Goal: Task Accomplishment & Management: Manage account settings

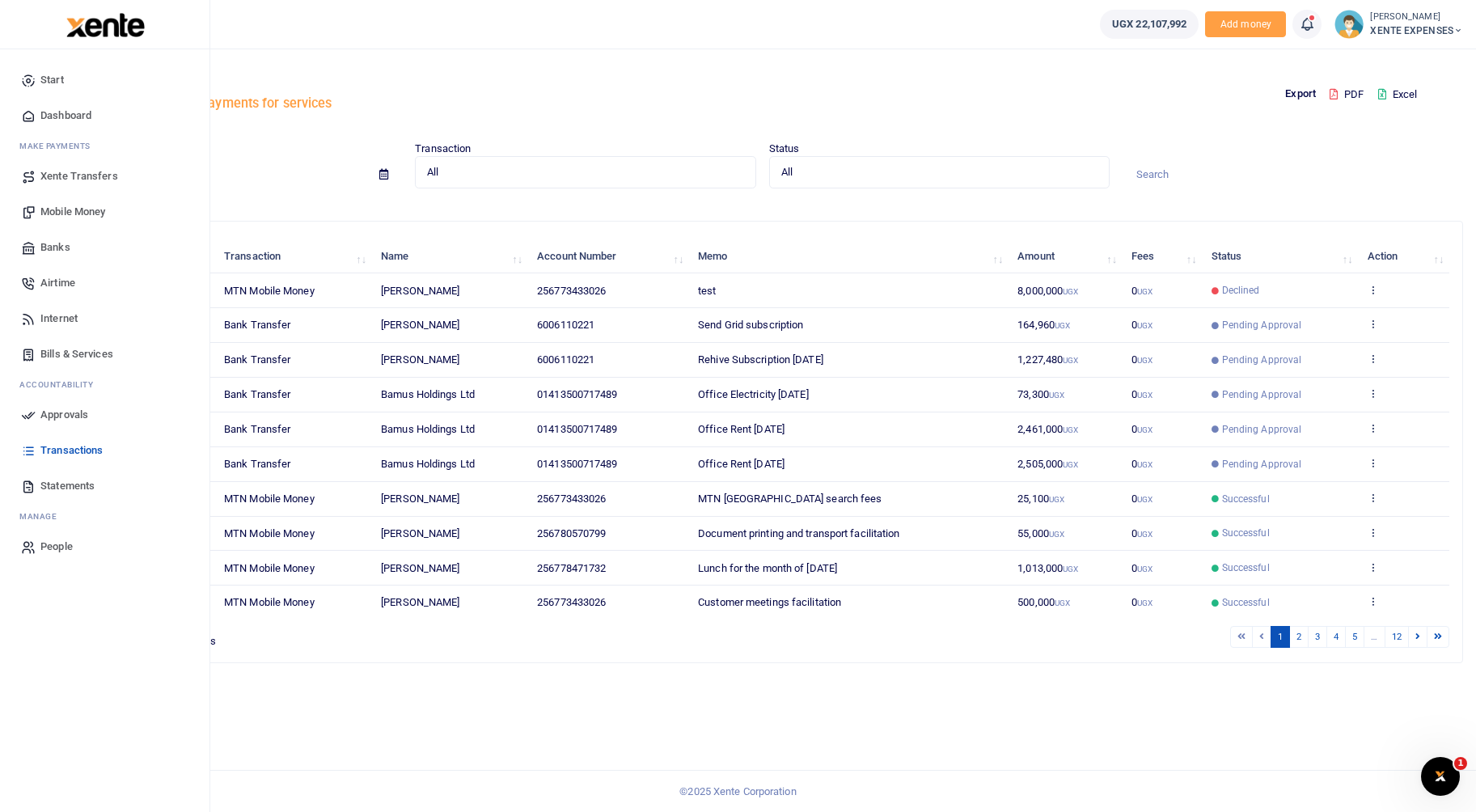
click at [56, 417] on span "Approvals" at bounding box center [64, 414] width 48 height 16
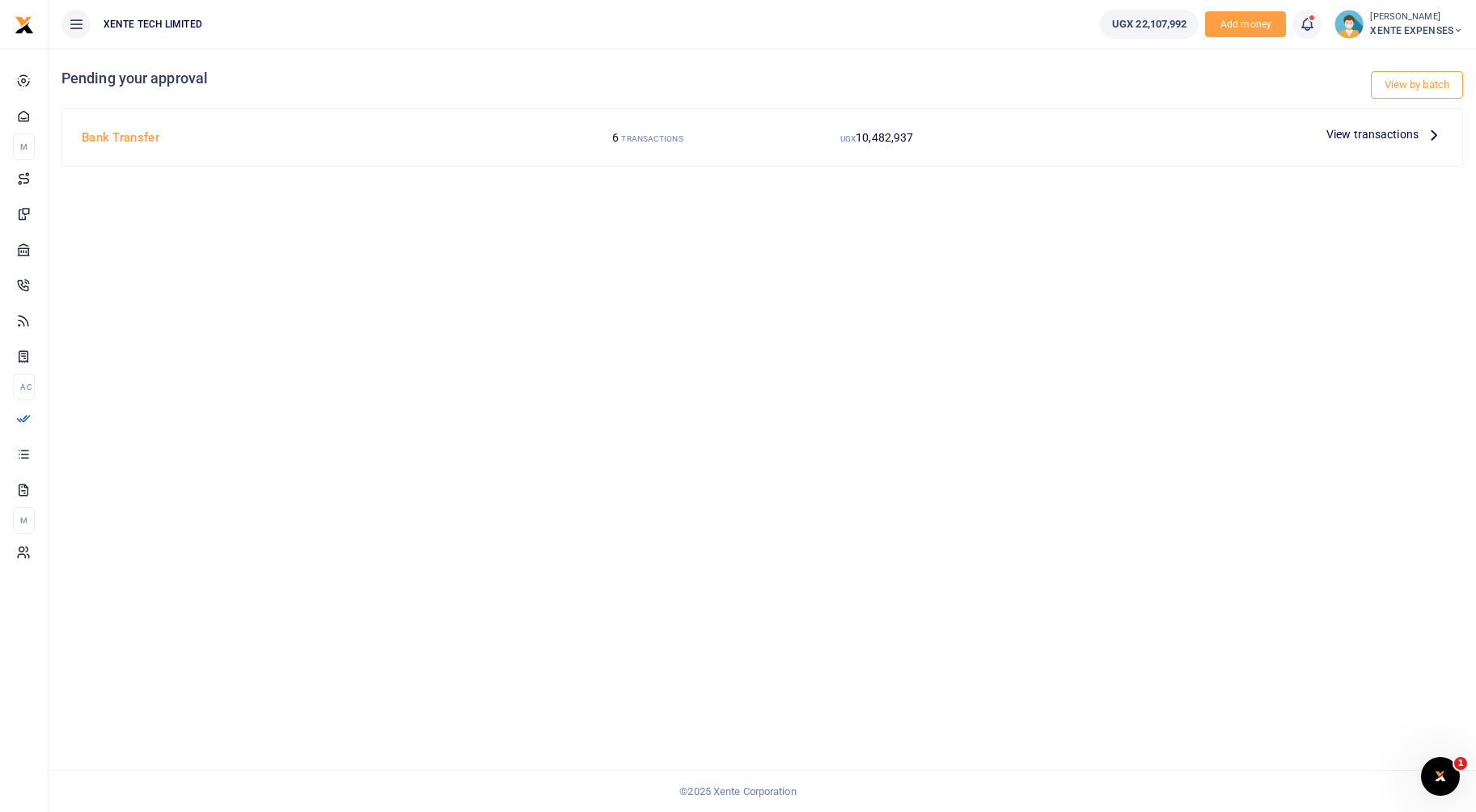
click at [1380, 138] on span "View transactions" at bounding box center [1373, 135] width 92 height 18
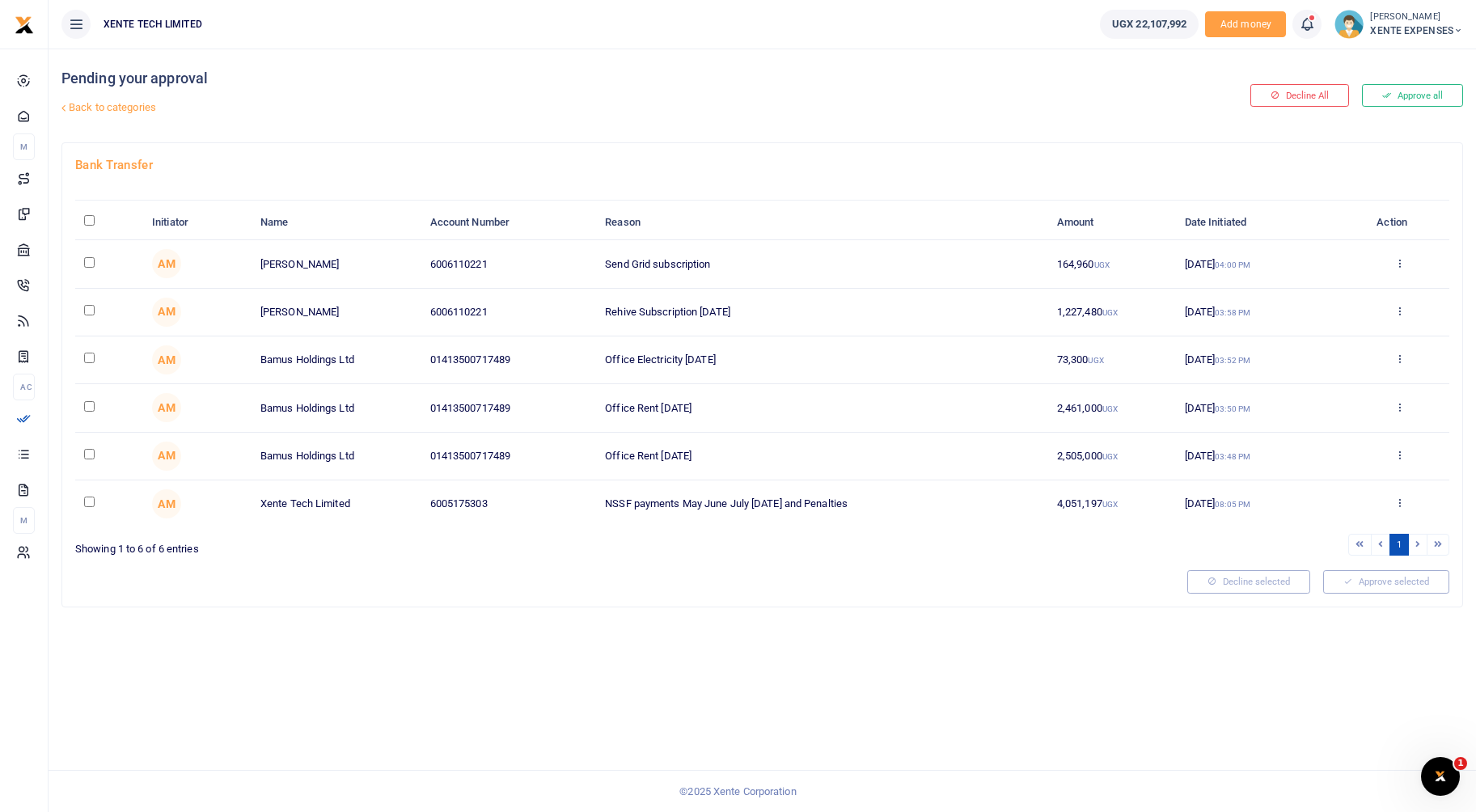
click at [83, 216] on th "\a \a : activate to sort column descending" at bounding box center [109, 222] width 68 height 35
click at [90, 220] on input "\a \a : activate to sort column descending" at bounding box center [89, 220] width 11 height 11
checkbox input "true"
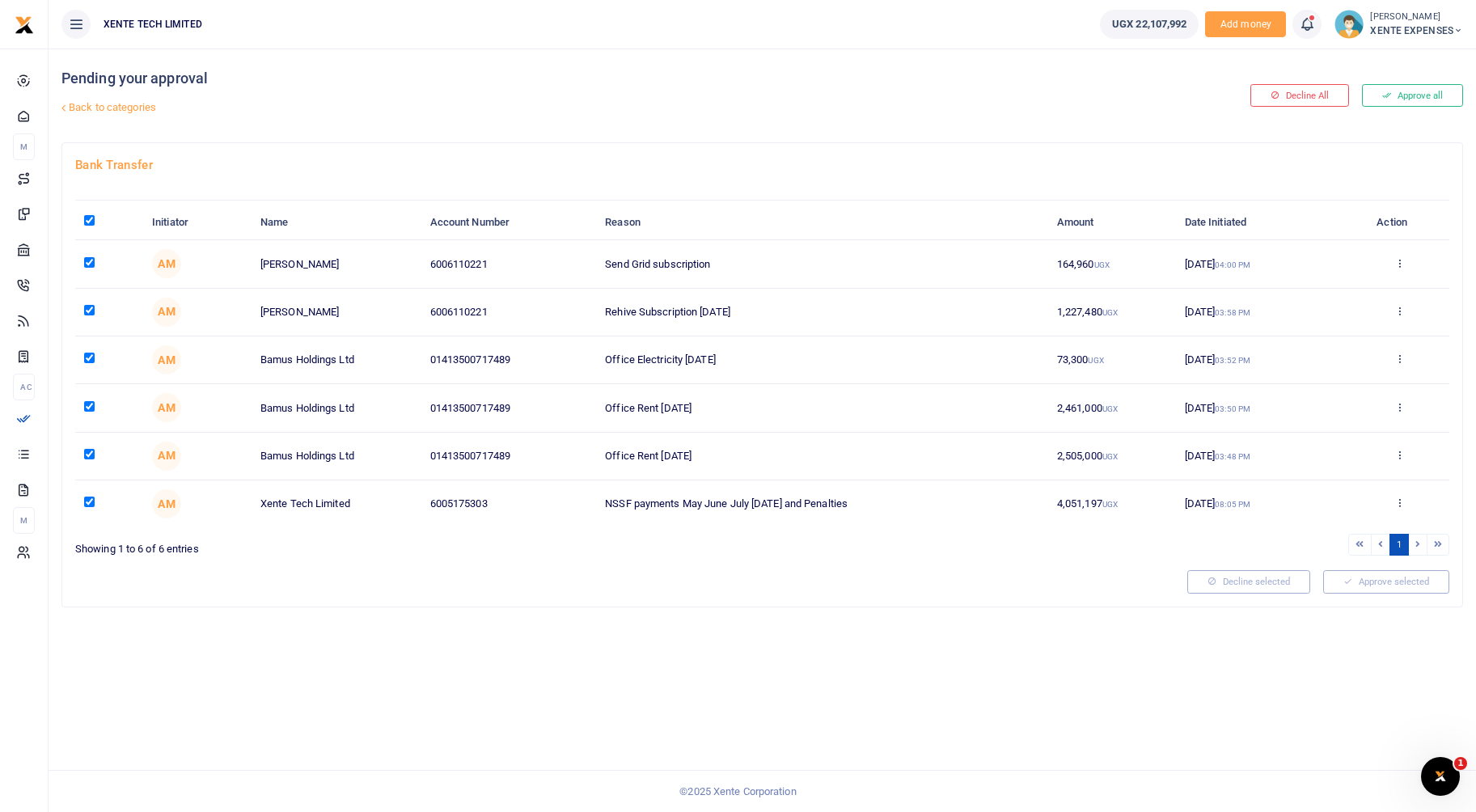
checkbox input "true"
click at [89, 508] on td at bounding box center [109, 504] width 68 height 47
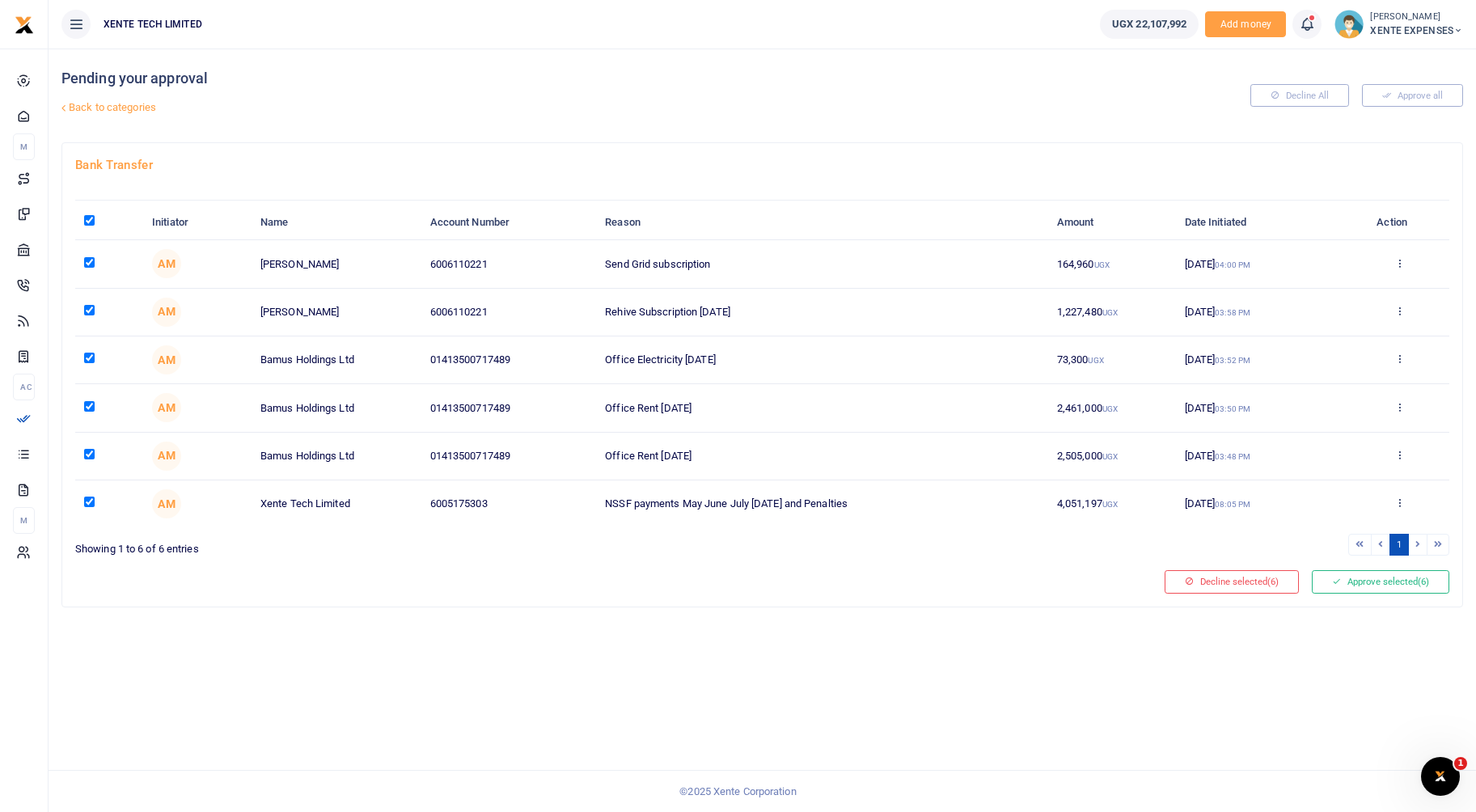
click at [89, 220] on input "\a \a : activate to sort column descending" at bounding box center [89, 220] width 11 height 11
checkbox input "false"
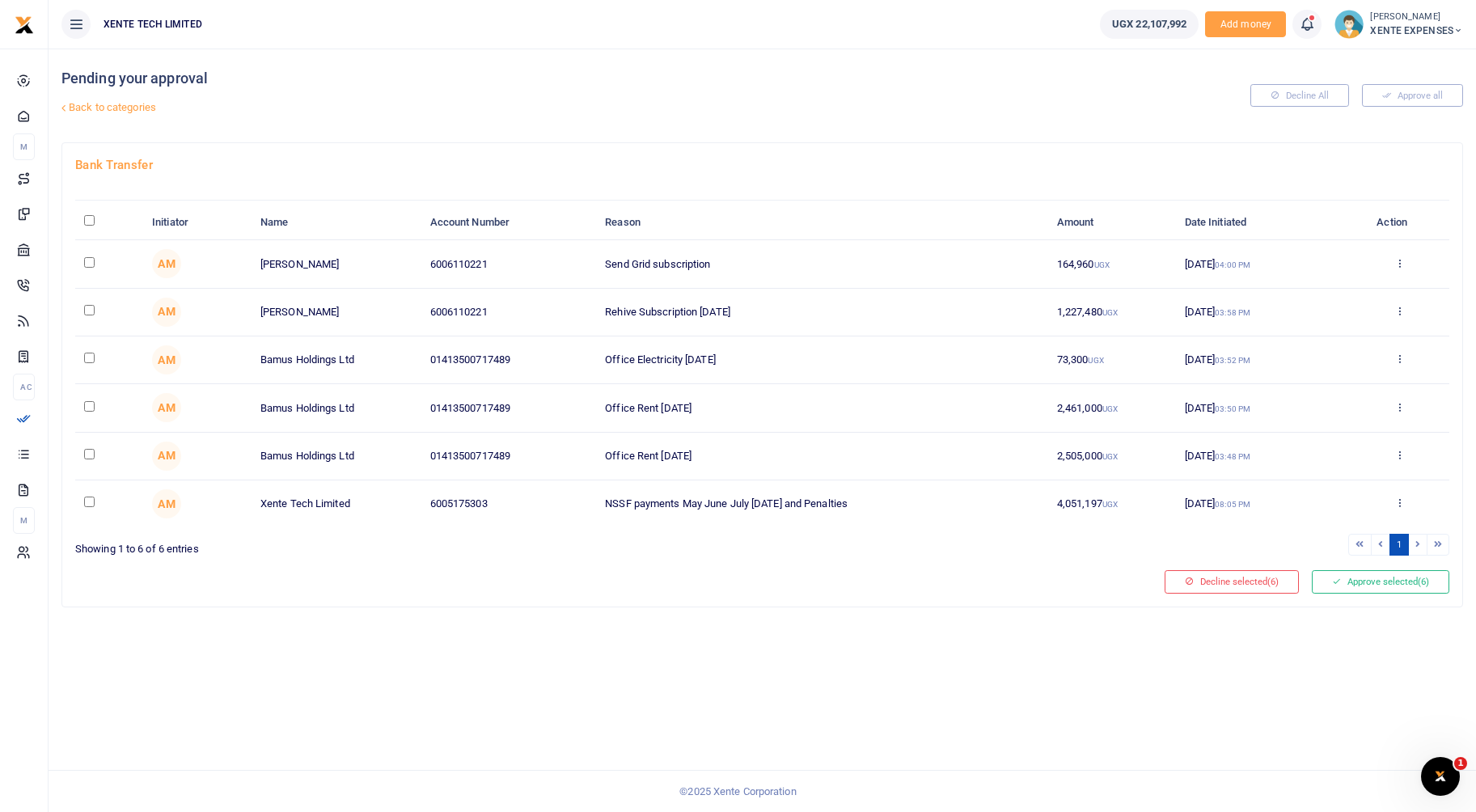
checkbox input "false"
click at [87, 361] on input "checkbox" at bounding box center [89, 357] width 11 height 11
checkbox input "true"
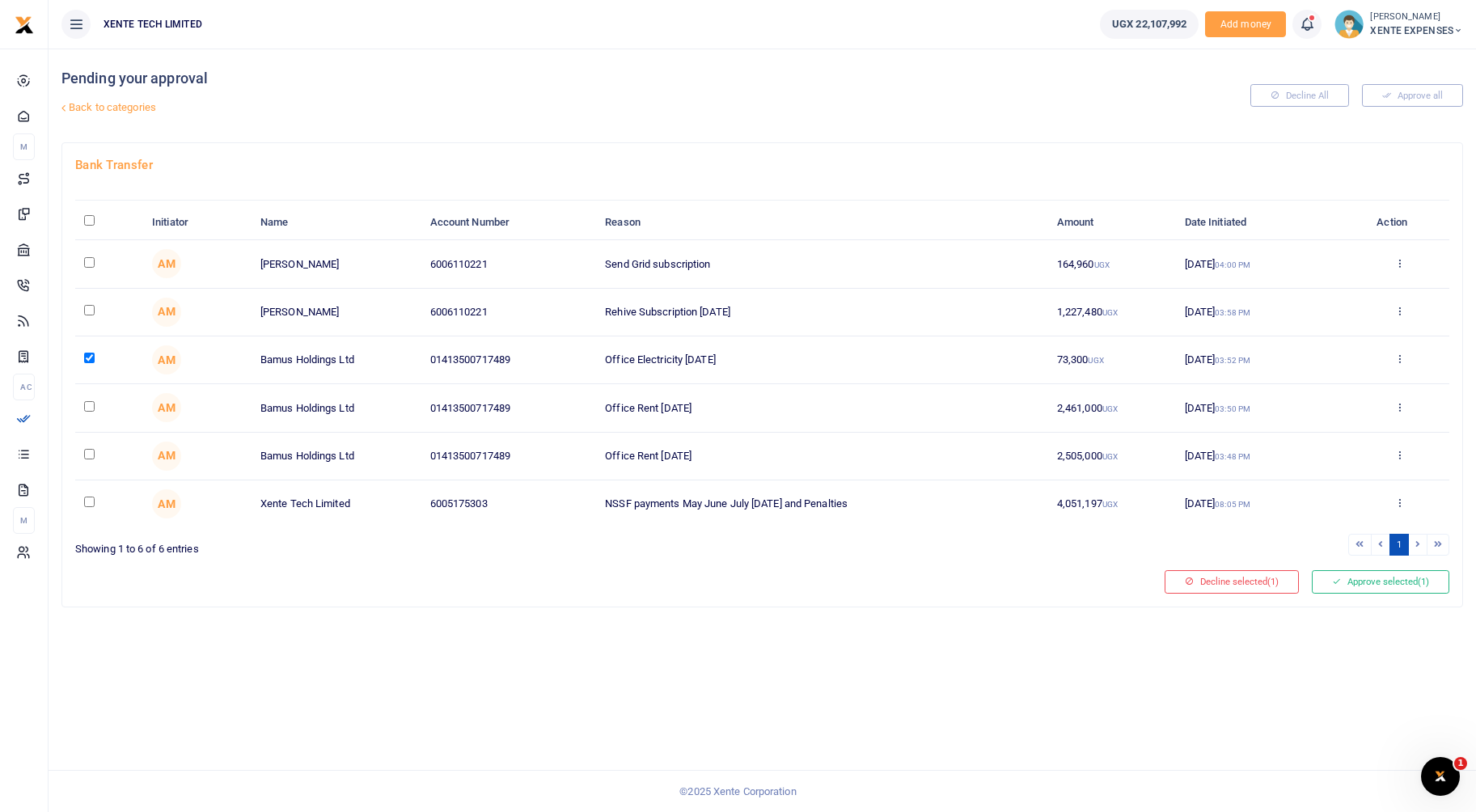
click at [89, 406] on input "checkbox" at bounding box center [89, 406] width 11 height 11
checkbox input "true"
click at [89, 456] on input "checkbox" at bounding box center [89, 454] width 11 height 11
checkbox input "true"
click at [87, 358] on input "checkbox" at bounding box center [89, 357] width 11 height 11
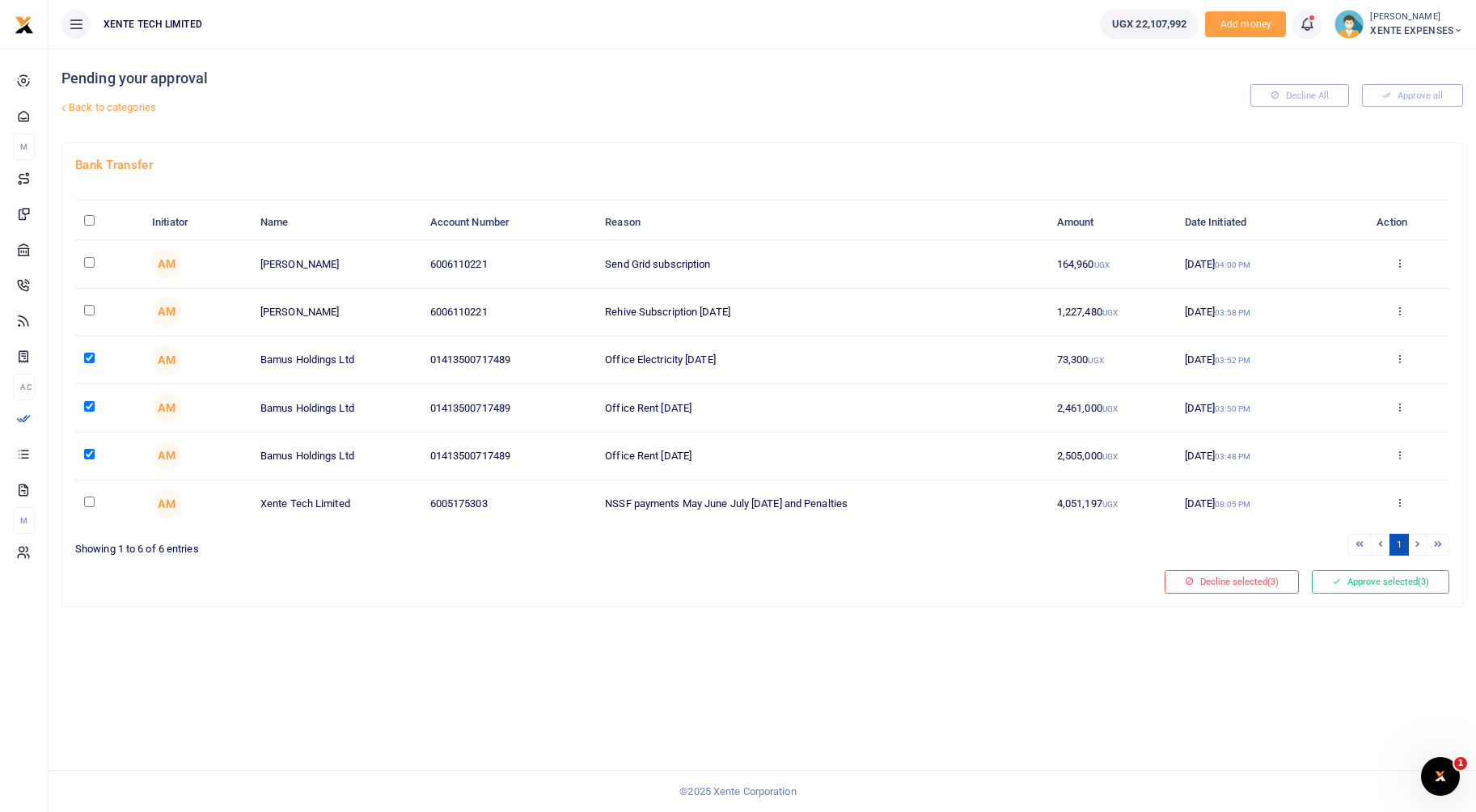
checkbox input "false"
click at [1275, 580] on span "(2)" at bounding box center [1273, 581] width 12 height 12
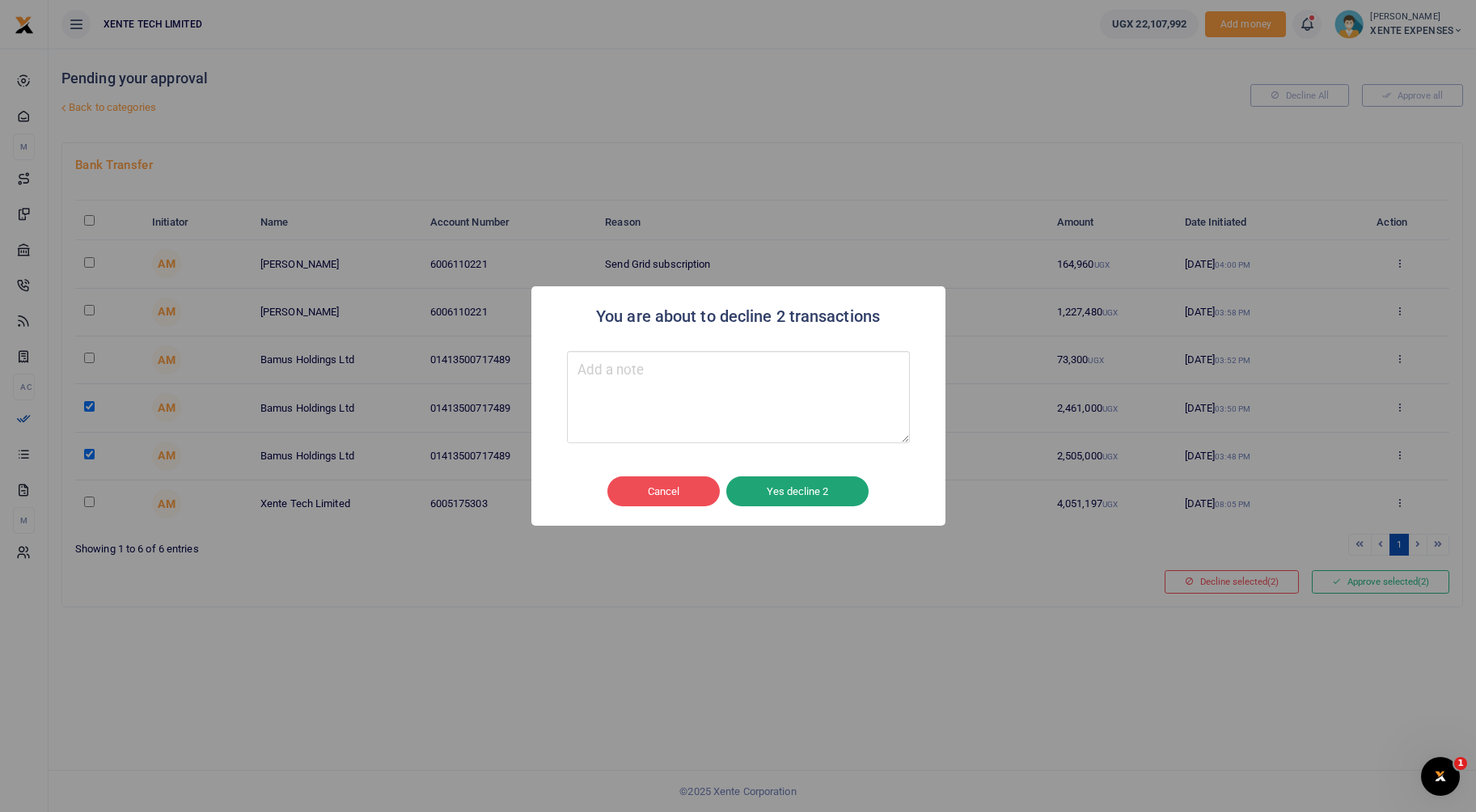
click at [830, 495] on button "Yes decline 2" at bounding box center [798, 491] width 143 height 30
